Goal: Task Accomplishment & Management: Complete application form

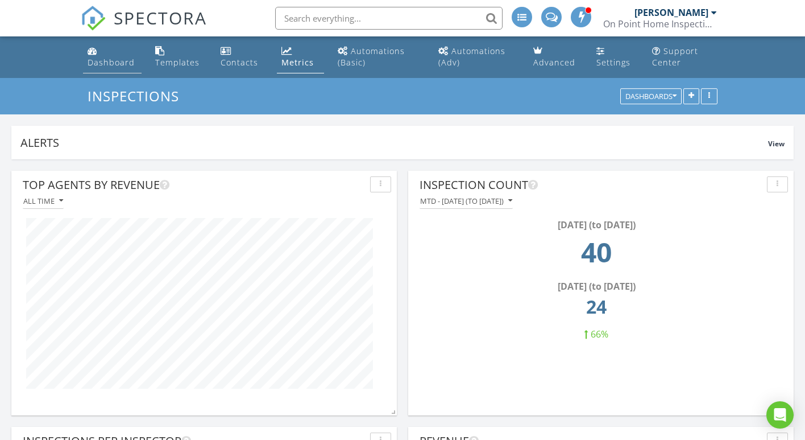
click at [105, 61] on div "Dashboard" at bounding box center [111, 62] width 47 height 11
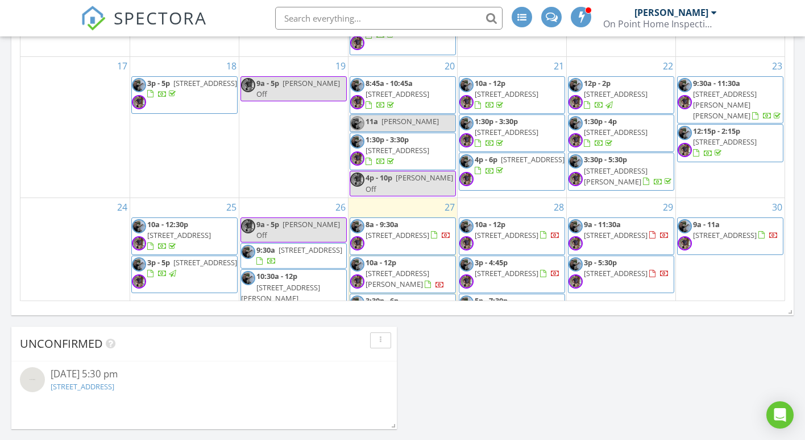
scroll to position [392, 0]
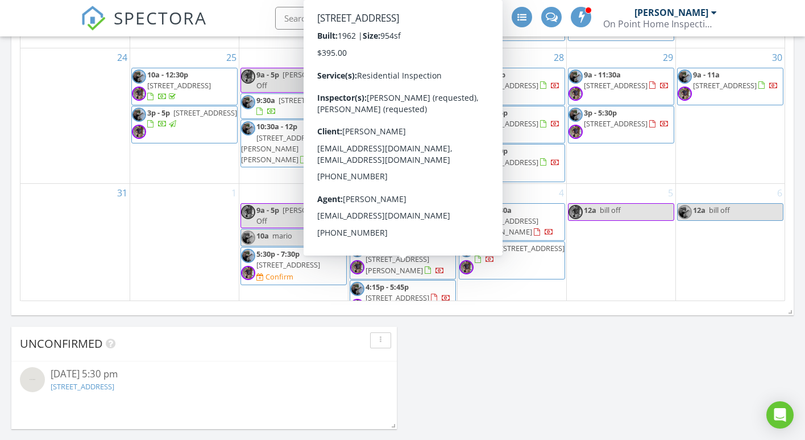
click at [415, 292] on span "1315 Sunset Ave, Point Pleasant 08742" at bounding box center [398, 297] width 64 height 10
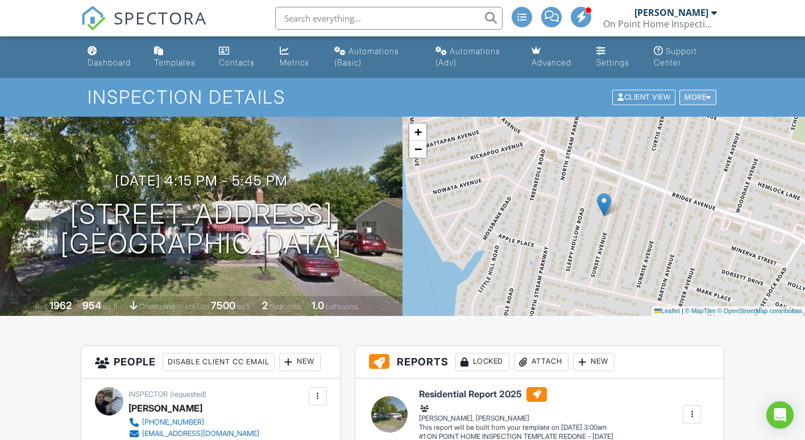
click at [689, 96] on div "More" at bounding box center [698, 97] width 37 height 15
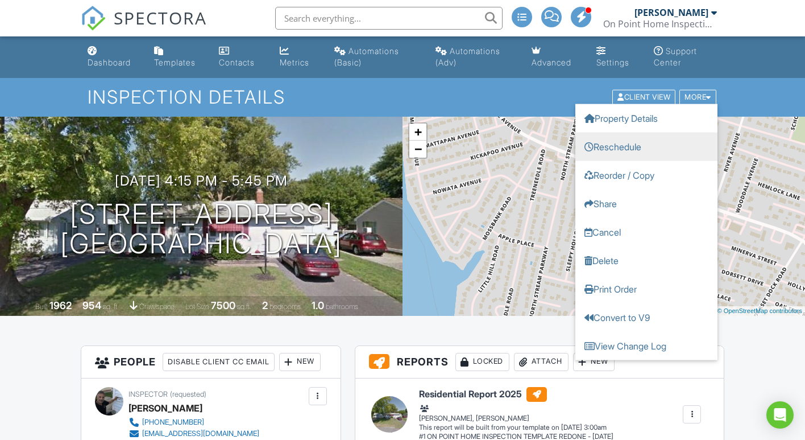
click at [625, 146] on link "Reschedule" at bounding box center [647, 147] width 142 height 28
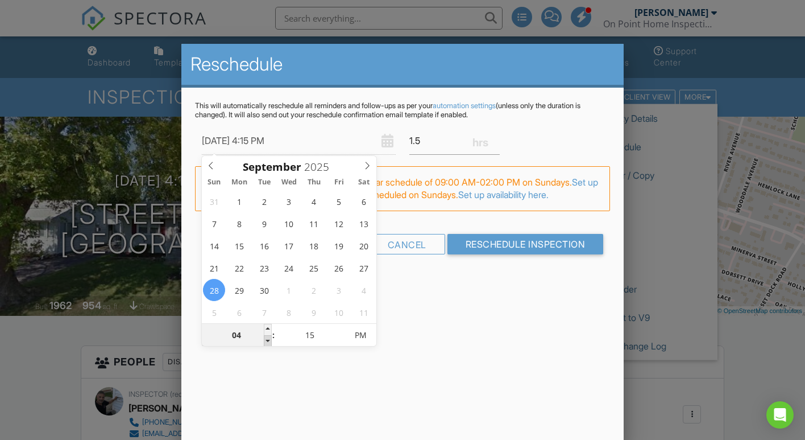
type input "09/28/2025 3:15 PM"
type input "03"
click at [267, 342] on span at bounding box center [268, 340] width 8 height 11
type input "09/28/2025 2:15 PM"
type input "02"
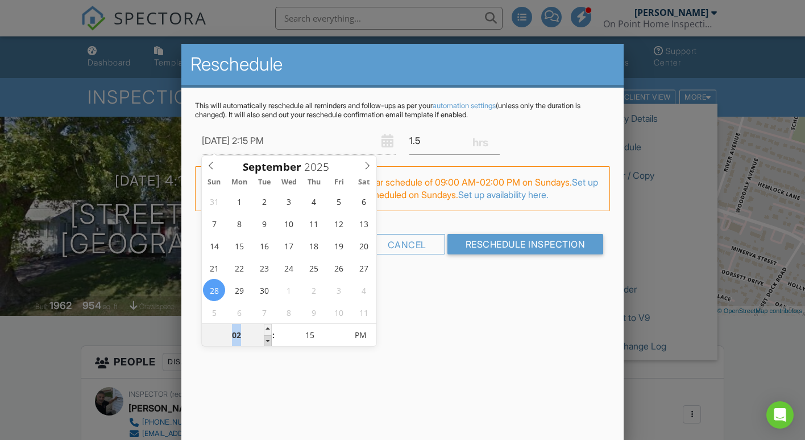
click at [267, 342] on span at bounding box center [268, 340] width 8 height 11
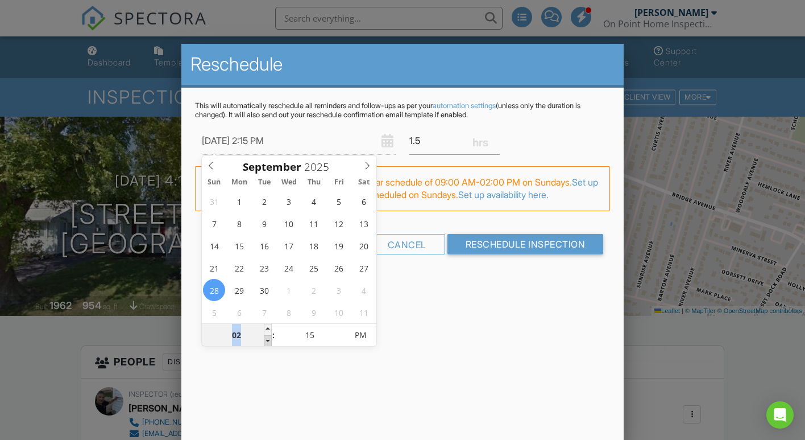
type input "09/28/2025 1:15 PM"
type input "01"
click at [267, 342] on span at bounding box center [268, 340] width 8 height 11
type input "09/28/2025 12:15 PM"
type input "12"
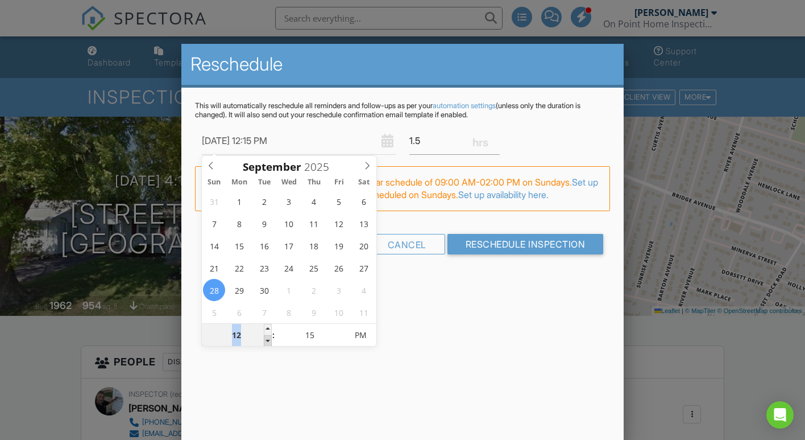
click at [267, 342] on span at bounding box center [268, 340] width 8 height 11
type input "09/28/2025 11:15 AM"
type input "11"
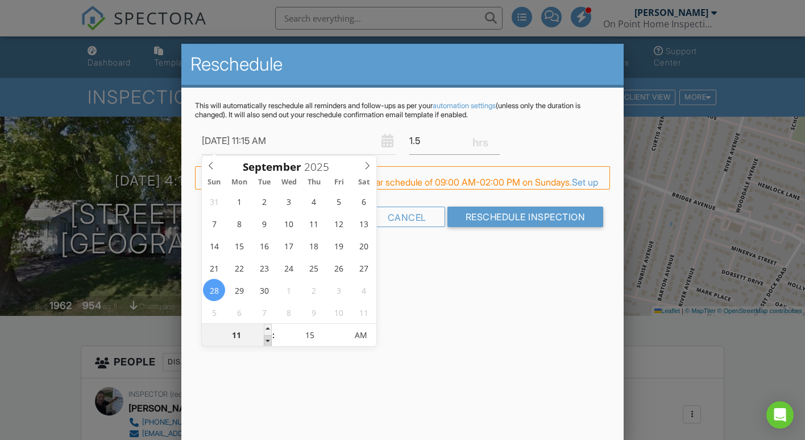
click at [267, 342] on span at bounding box center [268, 340] width 8 height 11
type input "09/28/2025 10:15 AM"
type input "10"
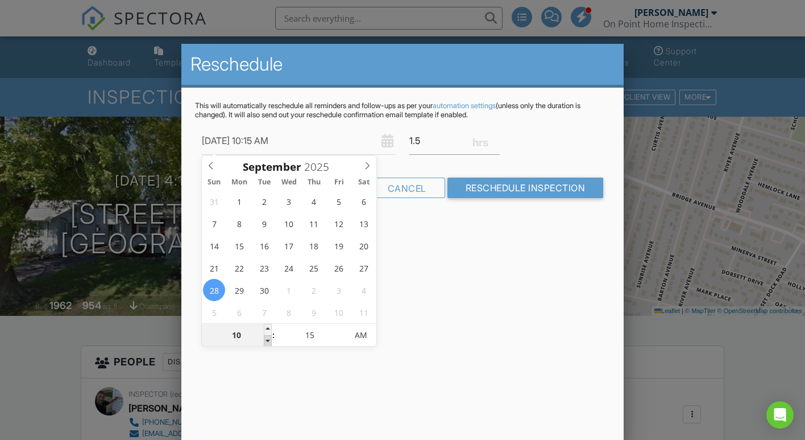
click at [267, 342] on span at bounding box center [268, 340] width 8 height 11
type input "09/28/2025 9:15 AM"
type input "09"
click at [267, 342] on span at bounding box center [268, 340] width 8 height 11
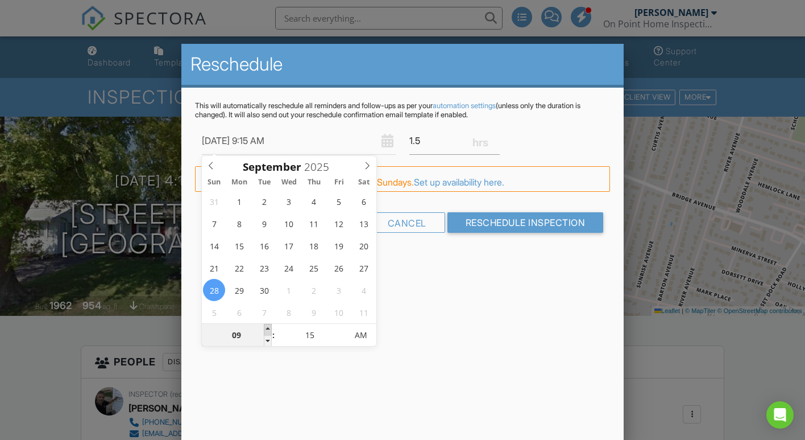
click at [269, 328] on span at bounding box center [268, 329] width 8 height 11
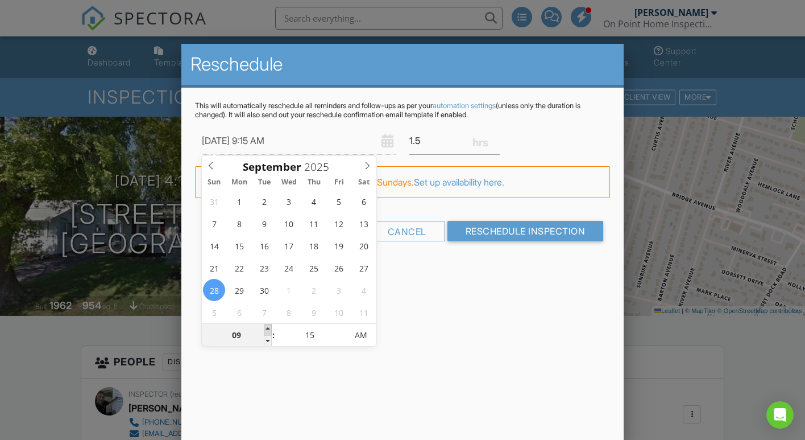
type input "09/28/2025 10:15 AM"
type input "10"
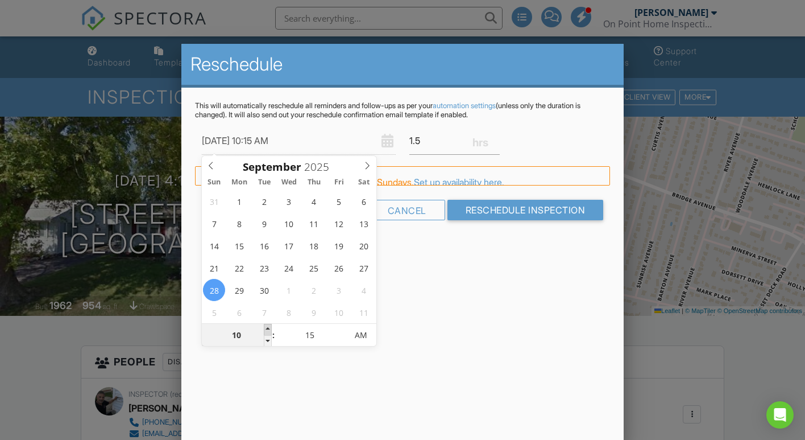
type input "09/28/2025 11:15 AM"
type input "11"
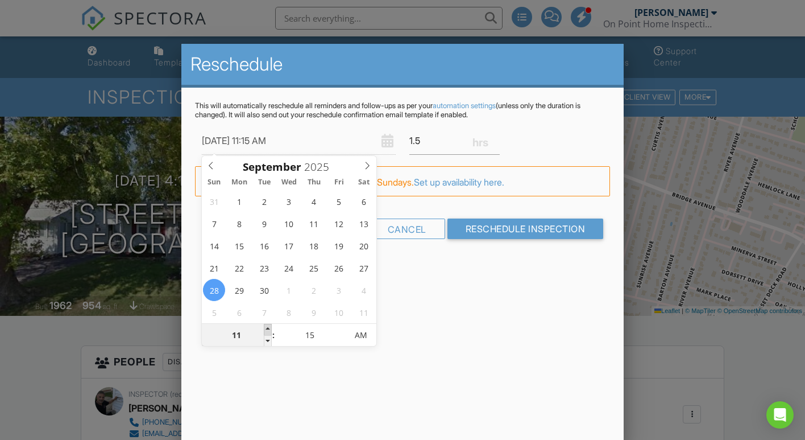
click at [266, 328] on span at bounding box center [268, 329] width 8 height 11
type input "09/28/2025 10:15 AM"
type input "10"
click at [269, 344] on span at bounding box center [268, 340] width 8 height 11
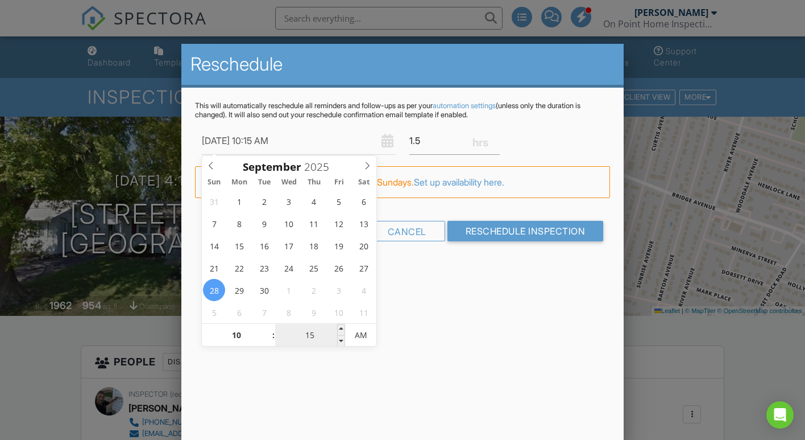
click at [337, 342] on input "15" at bounding box center [310, 335] width 70 height 23
type input "09/28/2025 10:10 AM"
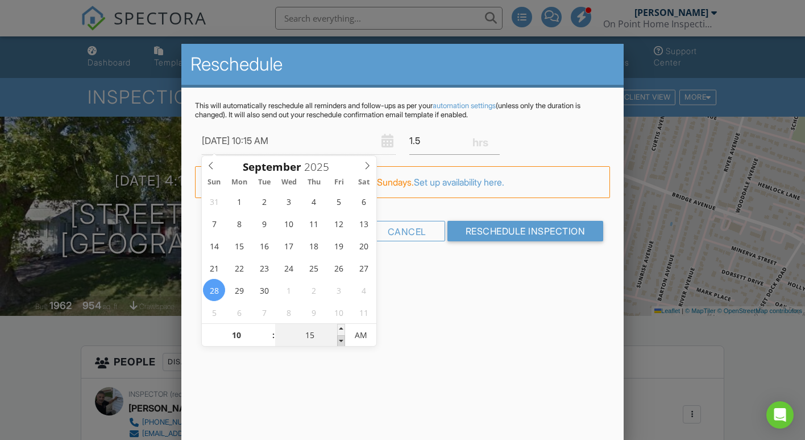
type input "10"
click at [340, 341] on span at bounding box center [341, 340] width 8 height 11
type input "09/28/2025 10:05 AM"
type input "05"
click at [340, 341] on span at bounding box center [341, 340] width 8 height 11
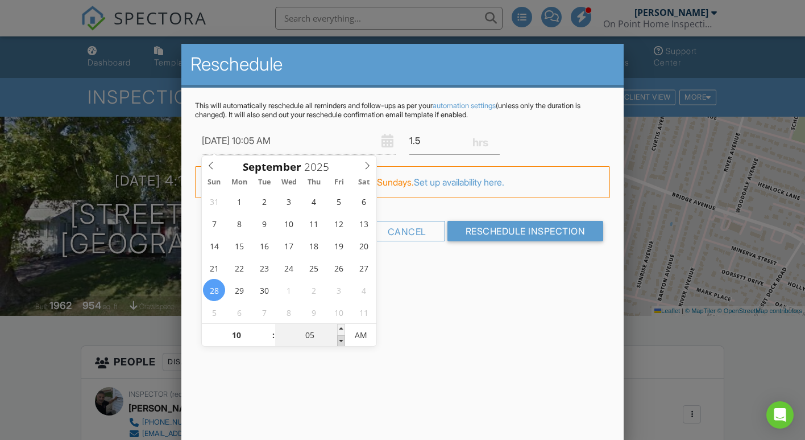
type input "09/28/2025 10:00 AM"
type input "00"
click at [340, 341] on span at bounding box center [341, 340] width 8 height 11
click at [448, 340] on div "Reschedule This will automatically reschedule all reminders and follow-ups as p…" at bounding box center [402, 243] width 443 height 398
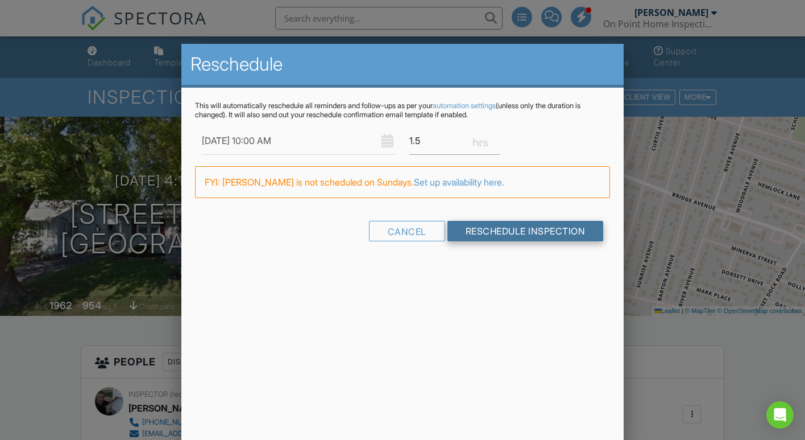
click at [518, 228] on input "Reschedule Inspection" at bounding box center [526, 231] width 156 height 20
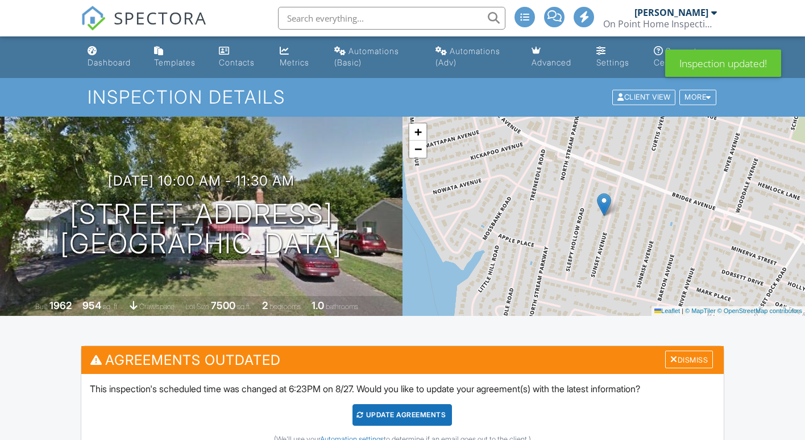
scroll to position [174, 0]
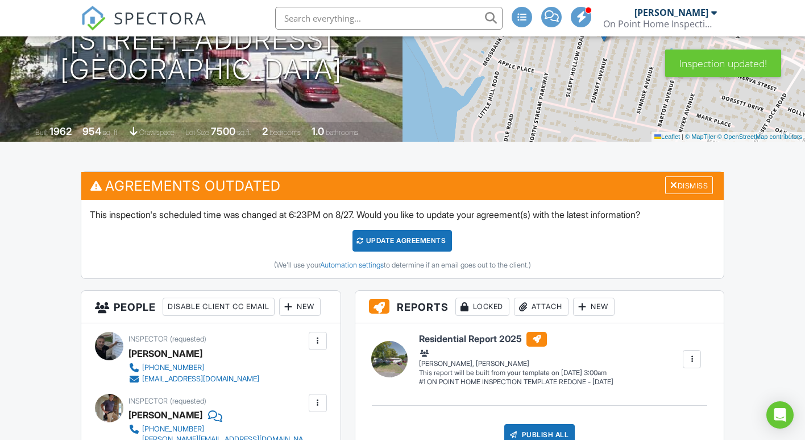
click at [384, 241] on div "Update Agreements" at bounding box center [403, 241] width 100 height 22
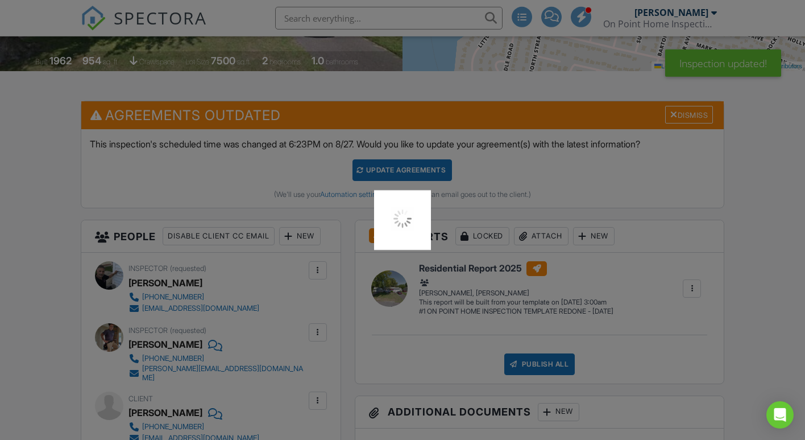
scroll to position [290, 0]
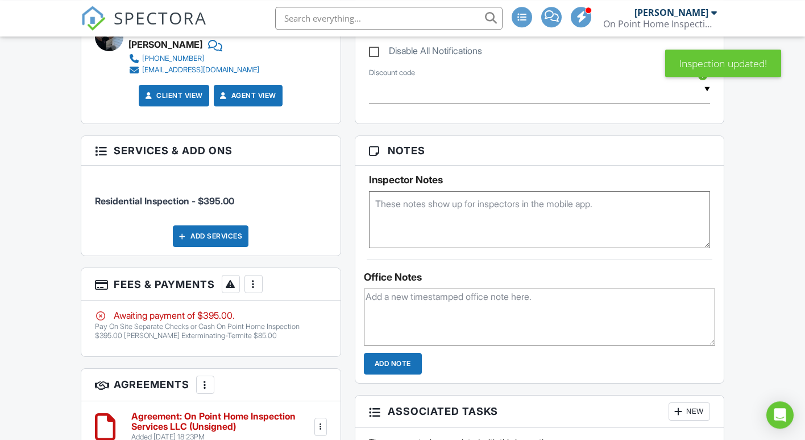
scroll to position [580, 0]
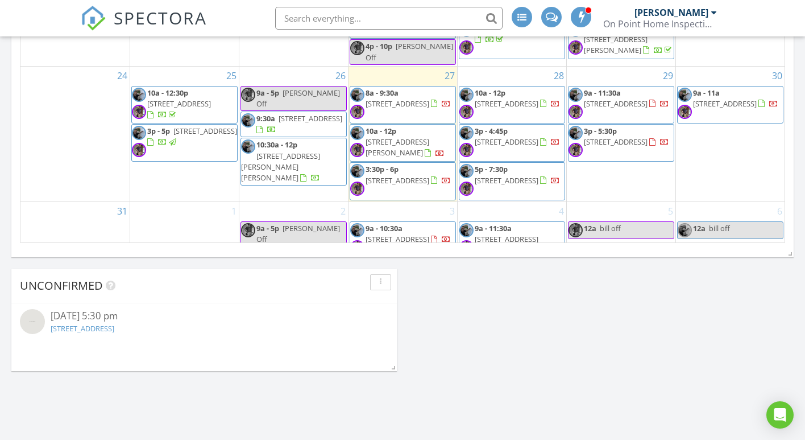
scroll to position [279, 0]
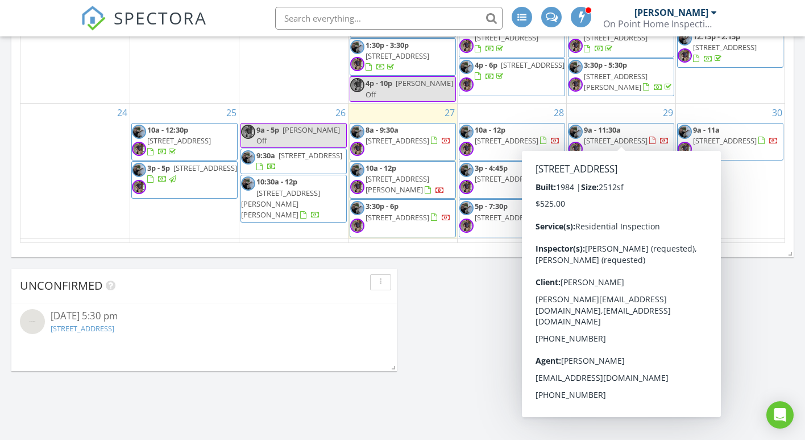
click at [618, 104] on div "29 9a - 11:30a [STREET_ADDRESS] 3p - 5:30p [STREET_ADDRESS]" at bounding box center [621, 171] width 109 height 135
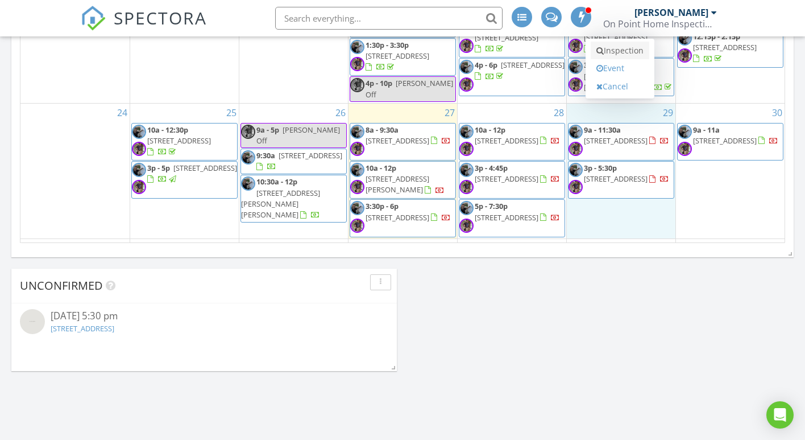
click at [614, 48] on link "Inspection" at bounding box center [620, 51] width 59 height 18
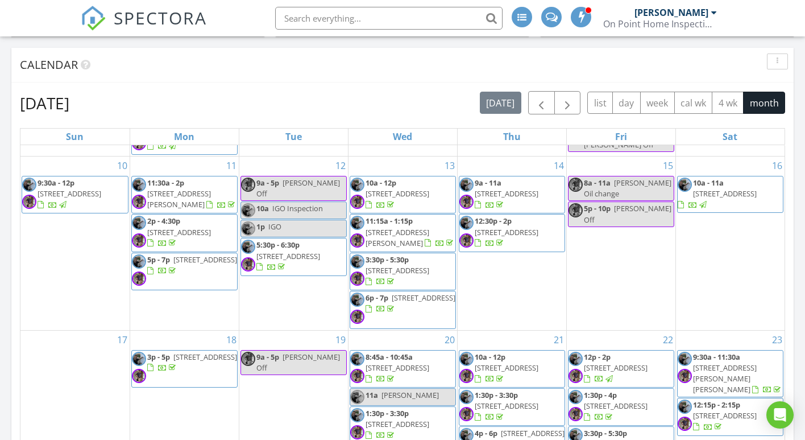
scroll to position [354, 0]
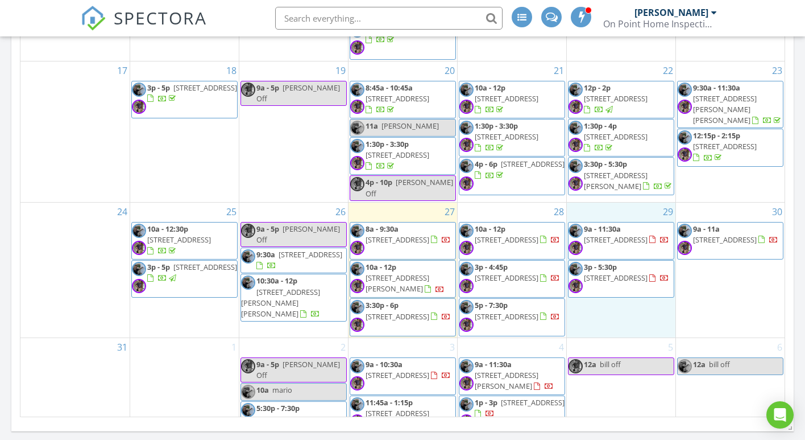
click at [624, 202] on div "29 9a - 11:30a [STREET_ADDRESS] 3p - 5:30p [STREET_ADDRESS]" at bounding box center [621, 269] width 109 height 135
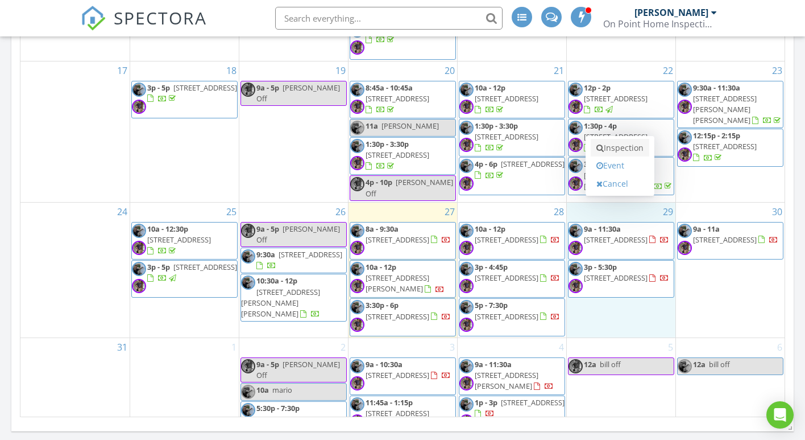
click at [626, 148] on link "Inspection" at bounding box center [620, 148] width 59 height 18
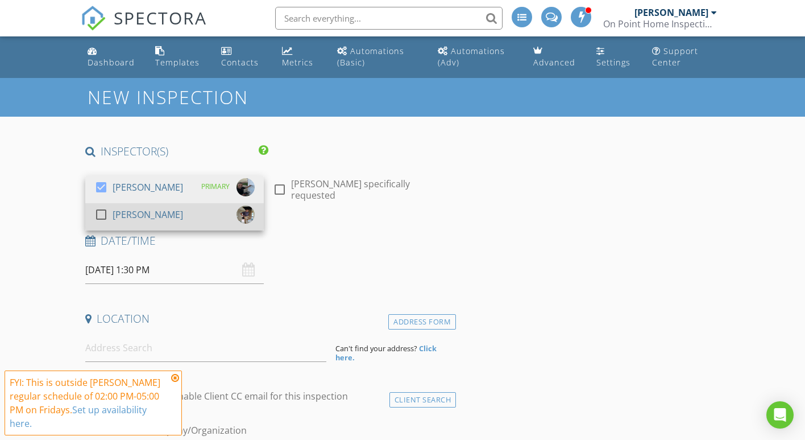
click at [98, 218] on div at bounding box center [101, 214] width 19 height 19
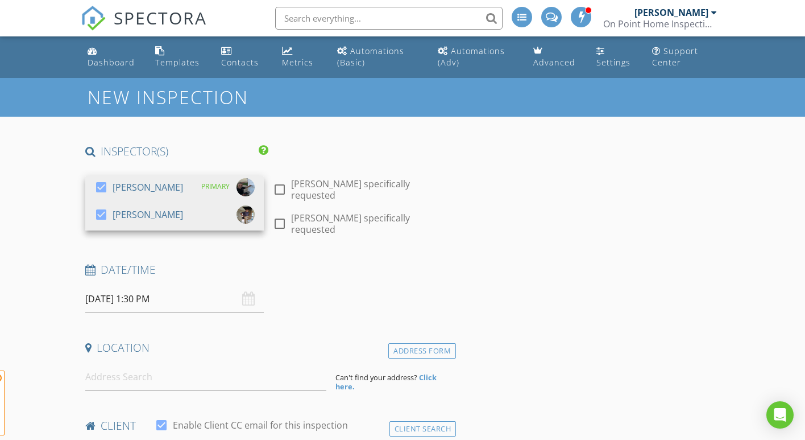
click at [280, 189] on div at bounding box center [279, 189] width 19 height 19
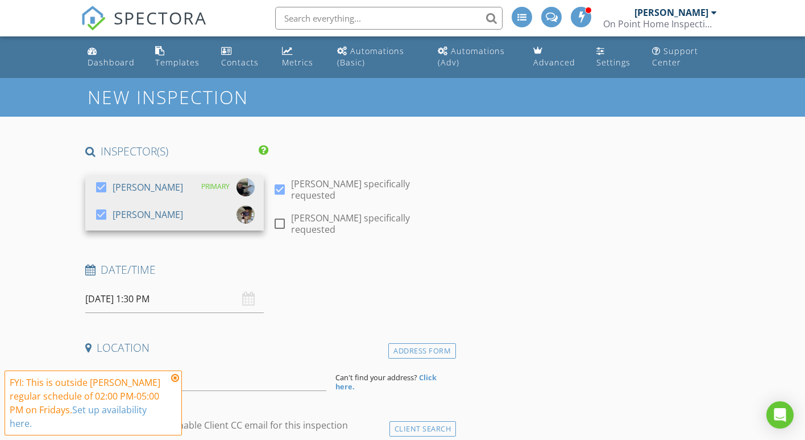
checkbox input "true"
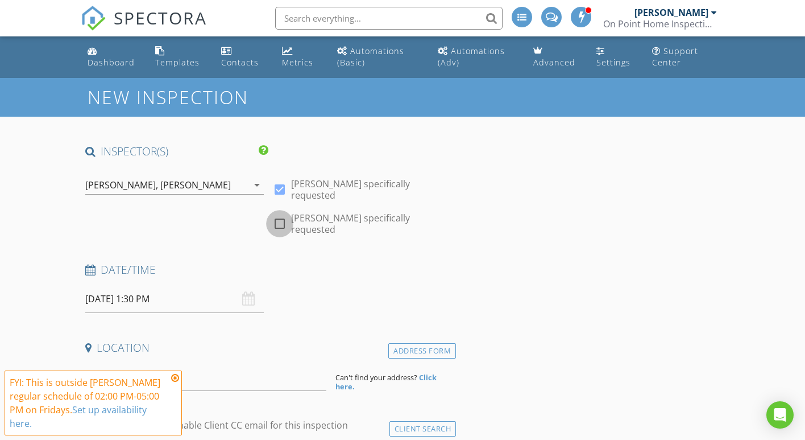
click at [277, 222] on div at bounding box center [279, 223] width 19 height 19
checkbox input "true"
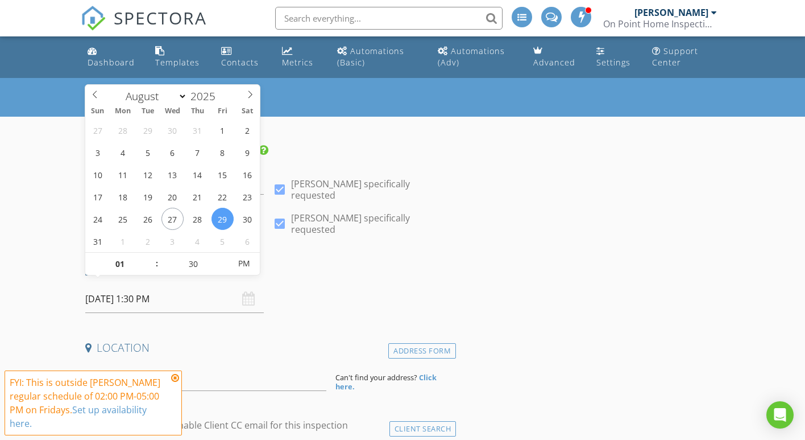
click at [125, 290] on input "08/29/2025 1:30 PM" at bounding box center [174, 299] width 179 height 28
type input "25"
type input "08/29/2025 1:25 PM"
click at [223, 270] on span at bounding box center [225, 269] width 8 height 11
type input "20"
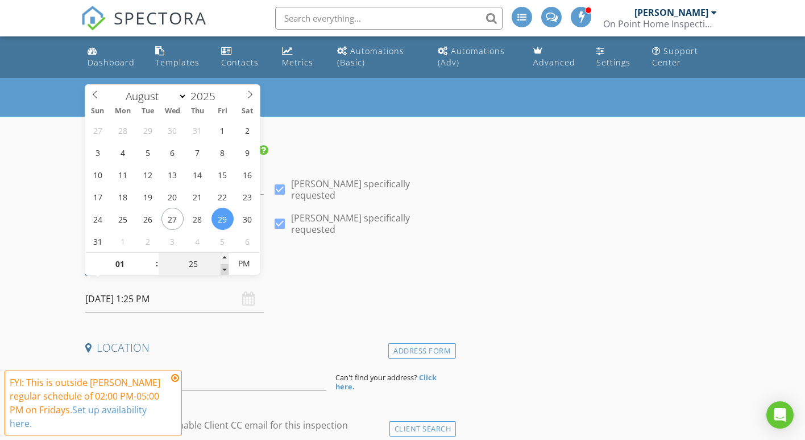
type input "08/29/2025 1:20 PM"
click at [223, 270] on span at bounding box center [225, 269] width 8 height 11
type input "15"
type input "08/29/2025 1:15 PM"
click at [223, 270] on span at bounding box center [225, 269] width 8 height 11
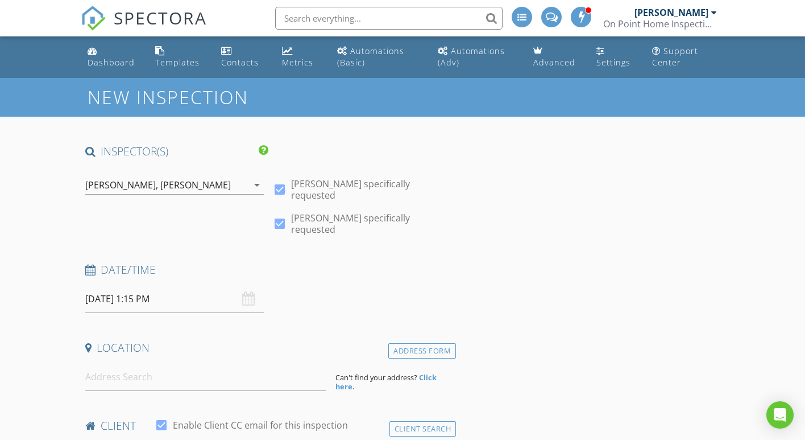
click at [365, 274] on div "Date/Time" at bounding box center [269, 273] width 376 height 23
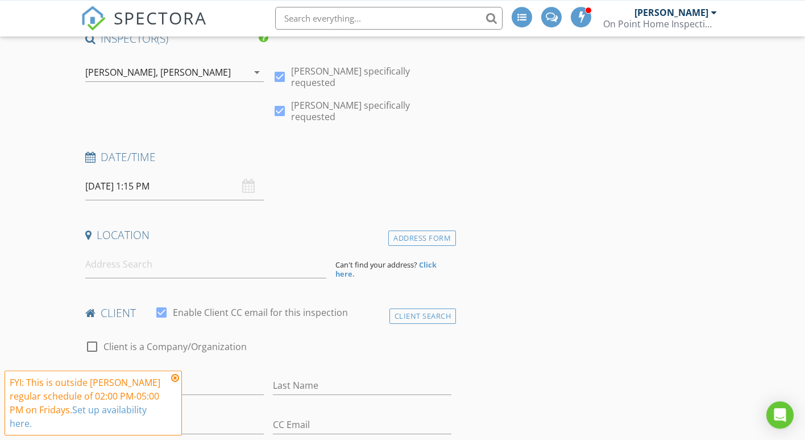
scroll to position [116, 0]
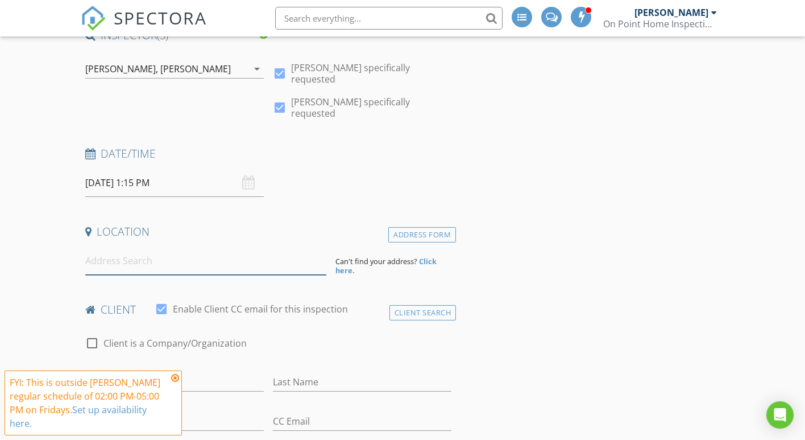
click at [109, 250] on input at bounding box center [206, 261] width 242 height 28
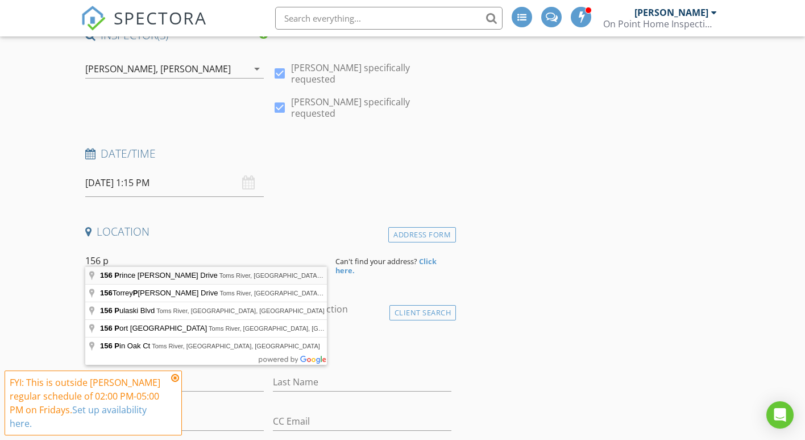
type input "156 Prince Charles Drive, Toms River, NJ, USA"
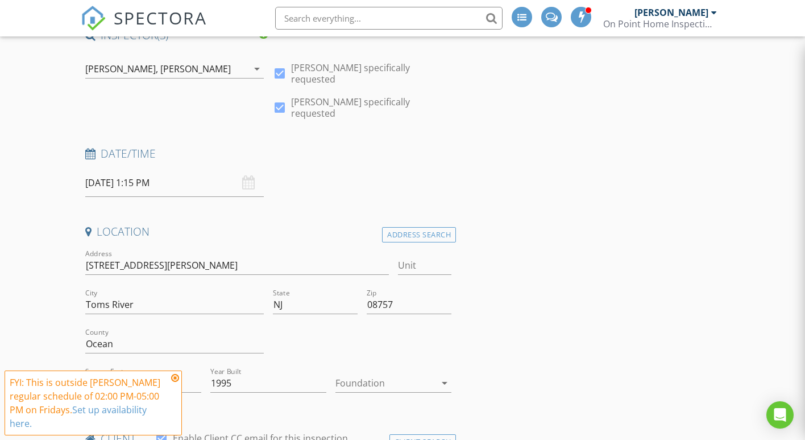
scroll to position [290, 0]
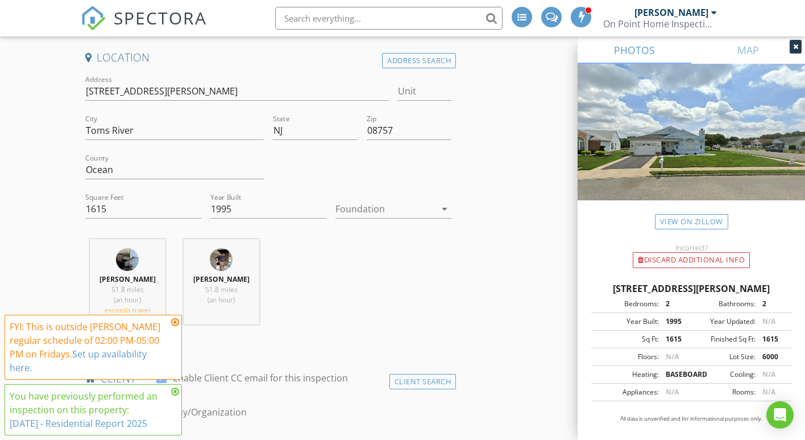
click at [447, 202] on icon "arrow_drop_down" at bounding box center [445, 209] width 14 height 14
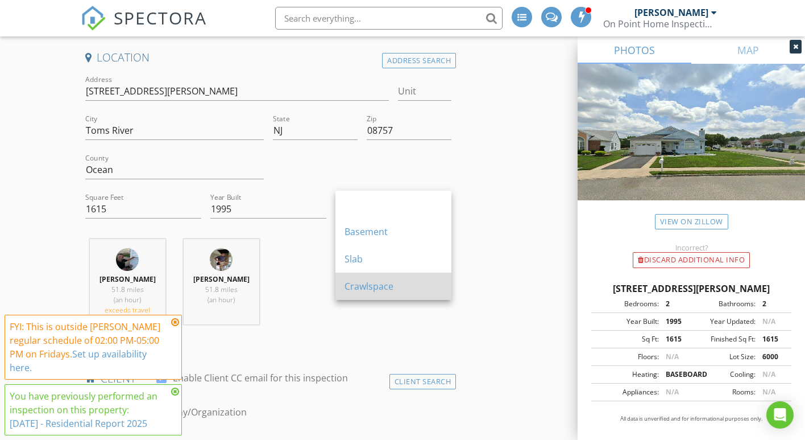
click at [365, 286] on div "Crawlspace" at bounding box center [394, 286] width 98 height 14
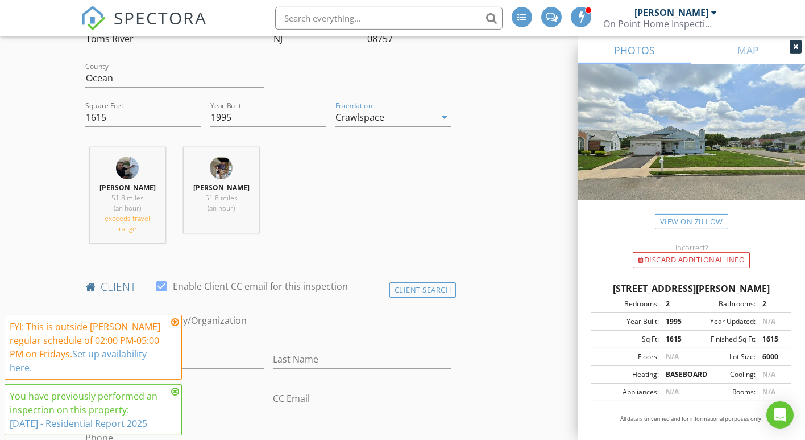
scroll to position [464, 0]
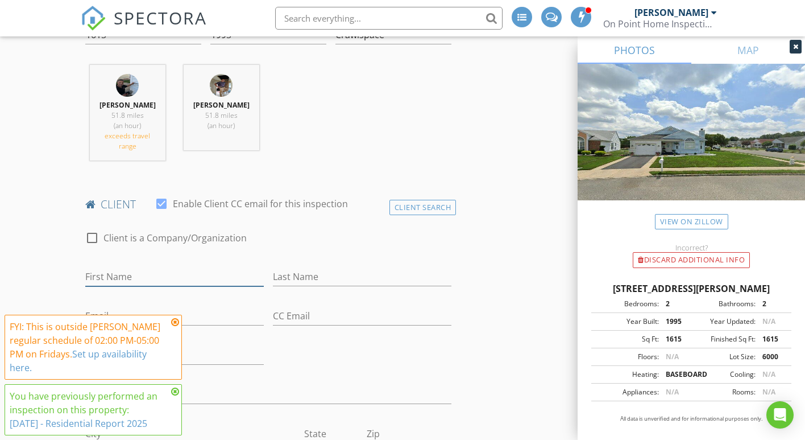
click at [122, 271] on input "First Name" at bounding box center [174, 276] width 179 height 19
click at [102, 267] on input "First Name" at bounding box center [174, 276] width 179 height 19
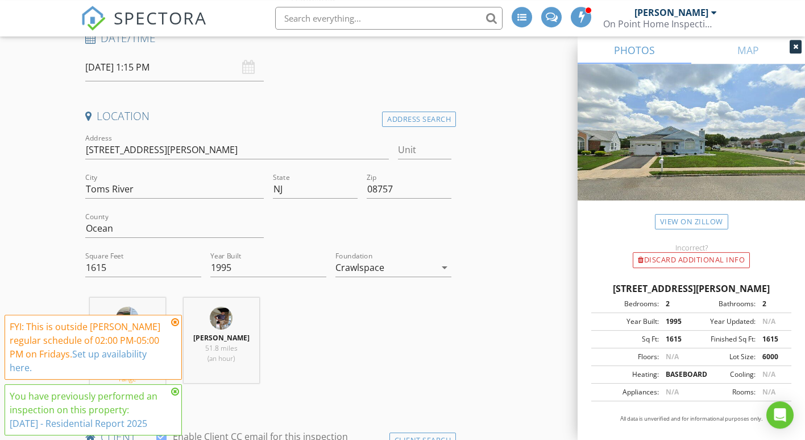
scroll to position [232, 0]
click at [175, 322] on icon at bounding box center [175, 321] width 8 height 9
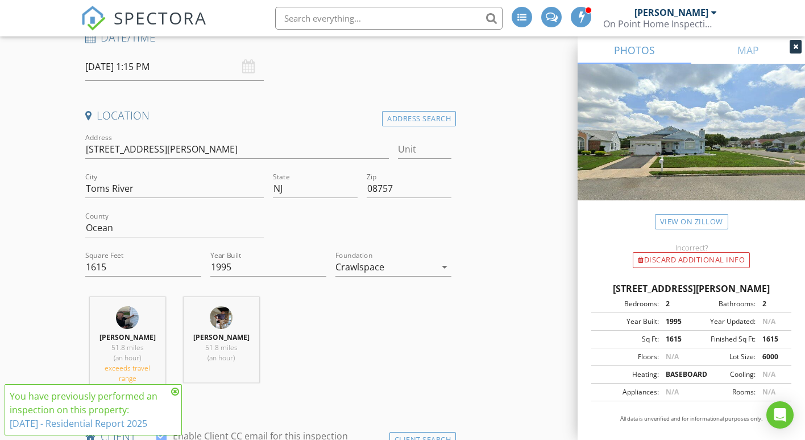
click at [174, 391] on icon at bounding box center [175, 391] width 8 height 9
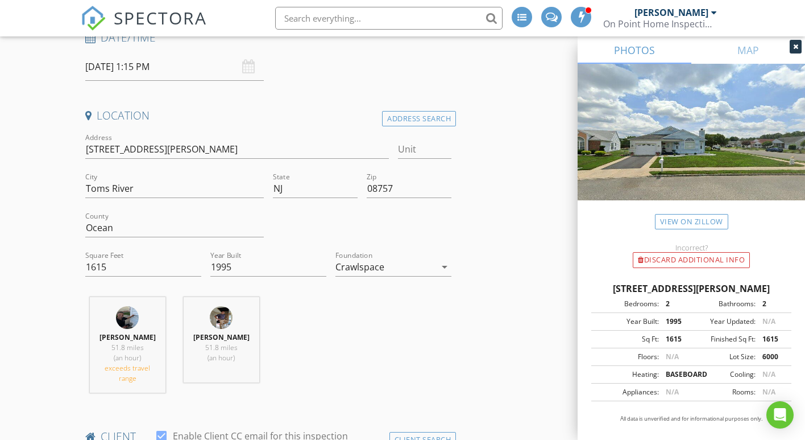
scroll to position [406, 0]
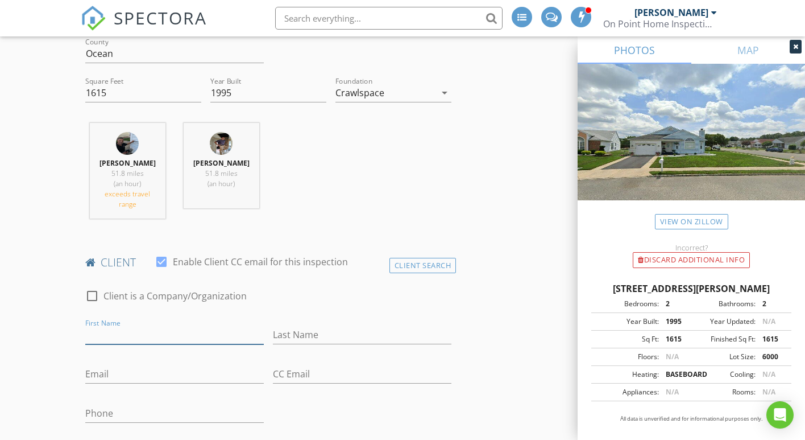
click at [135, 325] on input "First Name" at bounding box center [174, 334] width 179 height 19
drag, startPoint x: 158, startPoint y: 326, endPoint x: 123, endPoint y: 324, distance: 34.7
click at [123, 325] on input "Deborah Andreano" at bounding box center [174, 334] width 179 height 19
type input "Deborah Andreano"
click at [297, 325] on input "Last Name" at bounding box center [362, 334] width 179 height 19
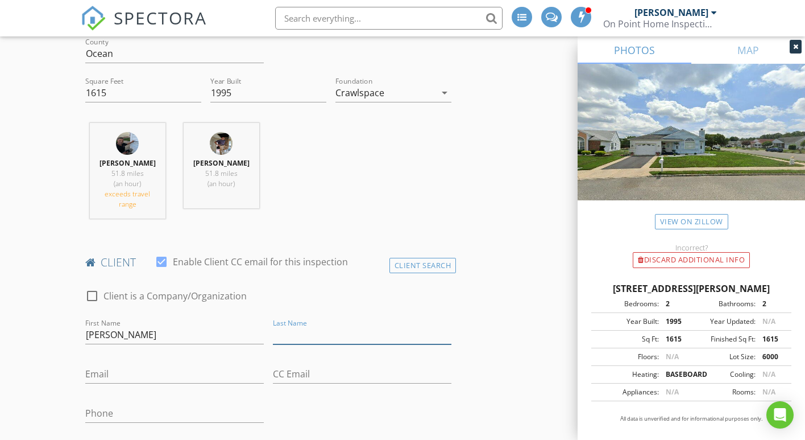
paste input "Andreano"
type input "Andreano"
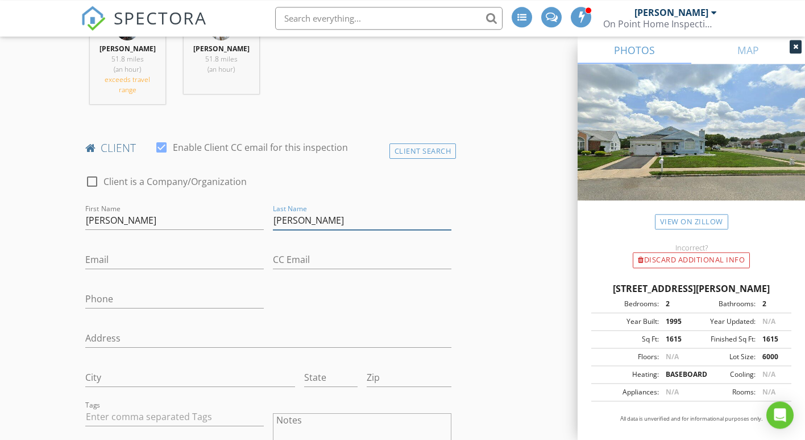
scroll to position [522, 0]
